Goal: Transaction & Acquisition: Purchase product/service

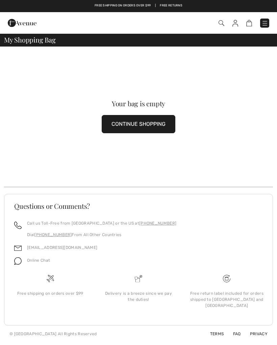
click at [165, 126] on button "CONTINUE SHOPPING" at bounding box center [139, 124] width 74 height 18
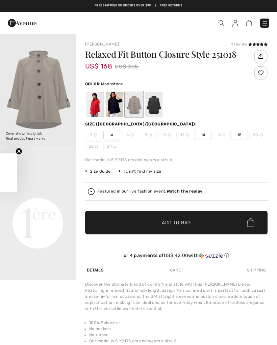
checkbox input "true"
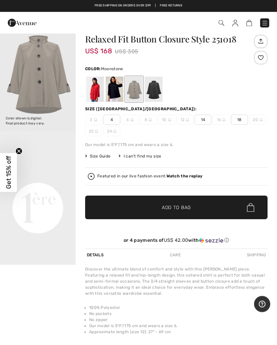
scroll to position [15, 0]
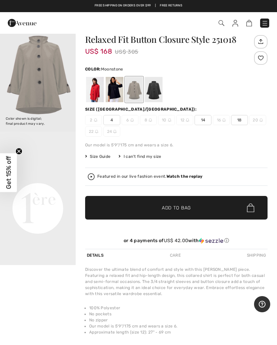
click at [134, 89] on div at bounding box center [134, 89] width 18 height 25
click at [241, 121] on span "18" at bounding box center [239, 120] width 17 height 10
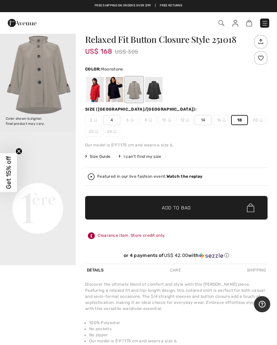
click at [182, 206] on span "Add to Bag" at bounding box center [176, 207] width 29 height 7
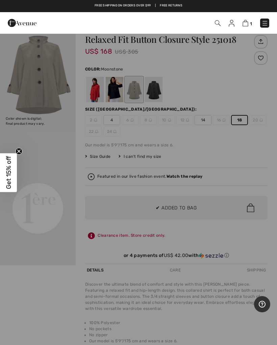
click at [205, 208] on div at bounding box center [138, 172] width 277 height 345
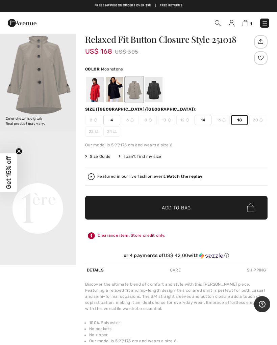
scroll to position [0, 0]
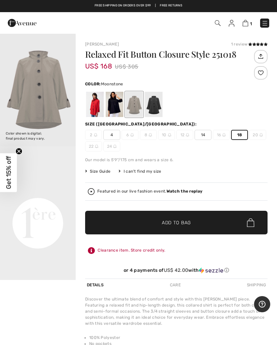
click at [265, 24] on img at bounding box center [264, 23] width 7 height 7
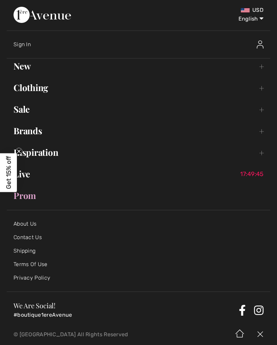
click at [264, 111] on link "Sale Toggle submenu" at bounding box center [138, 109] width 263 height 15
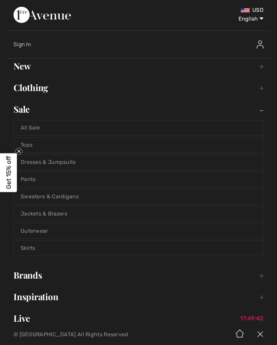
click at [217, 126] on link "All Sale" at bounding box center [138, 127] width 249 height 15
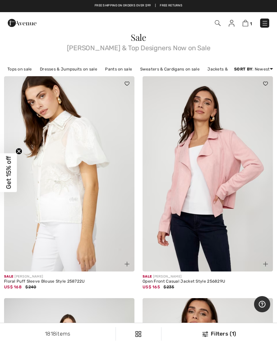
click at [221, 73] on link "Jackets & Blazers on sale" at bounding box center [233, 69] width 58 height 9
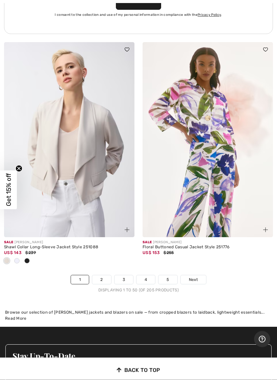
scroll to position [5827, 0]
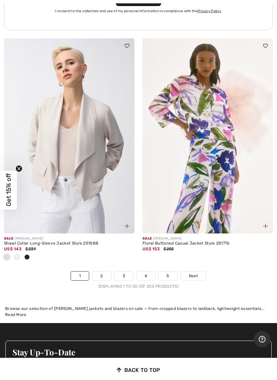
click at [104, 272] on link "2" at bounding box center [101, 276] width 19 height 9
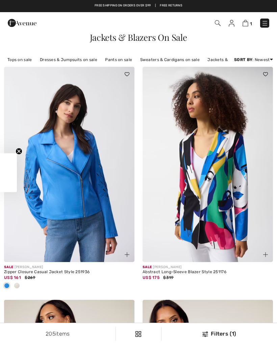
checkbox input "true"
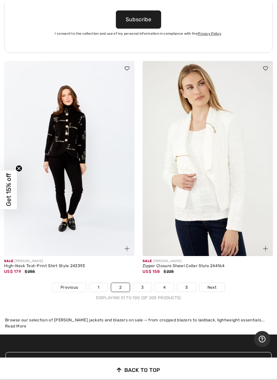
scroll to position [5707, 0]
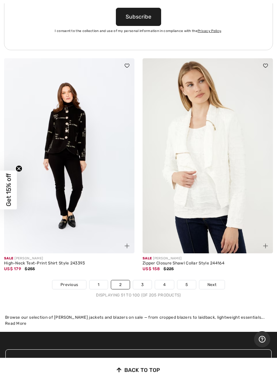
click at [145, 281] on link "3" at bounding box center [142, 285] width 19 height 9
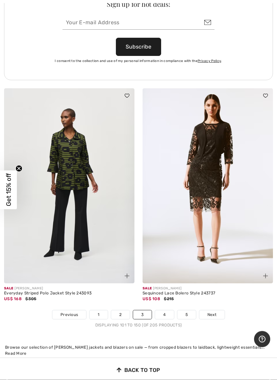
scroll to position [5688, 0]
click at [167, 311] on link "4" at bounding box center [164, 315] width 19 height 9
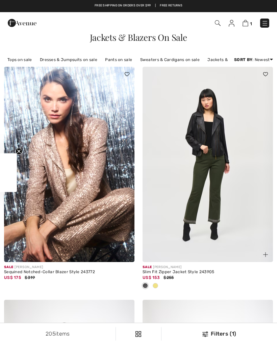
checkbox input "true"
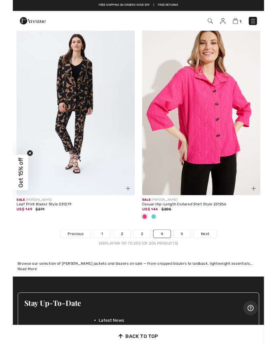
scroll to position [5787, 0]
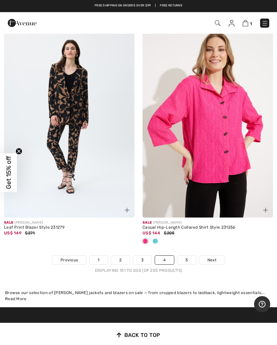
click at [189, 256] on link "5" at bounding box center [186, 260] width 19 height 9
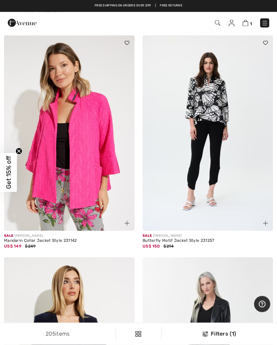
scroll to position [27, 0]
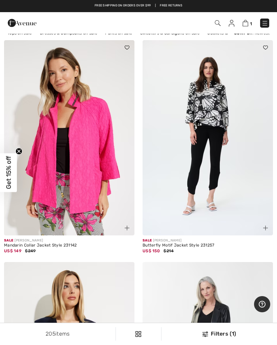
click at [244, 25] on img at bounding box center [245, 23] width 6 height 6
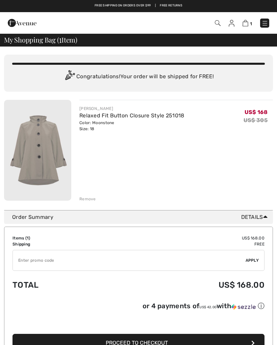
click at [162, 116] on link "Relaxed Fit Button Closure Style 251018" at bounding box center [131, 115] width 105 height 6
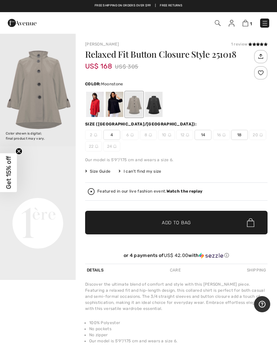
click at [247, 24] on img at bounding box center [245, 23] width 6 height 6
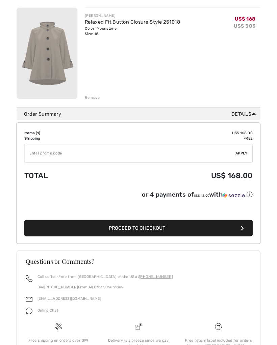
scroll to position [91, 0]
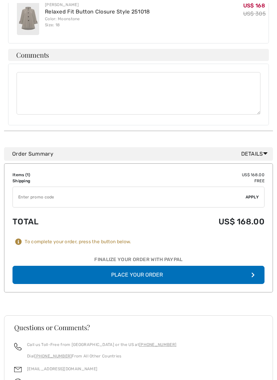
scroll to position [387, 0]
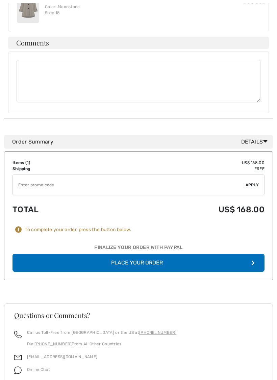
click at [174, 254] on button "Place Your Order" at bounding box center [138, 263] width 252 height 18
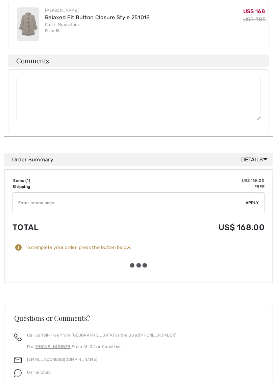
scroll to position [387, 0]
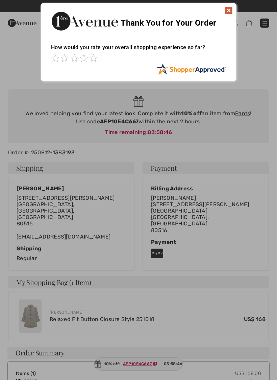
click at [231, 12] on img at bounding box center [228, 10] width 8 height 8
